Goal: Information Seeking & Learning: Learn about a topic

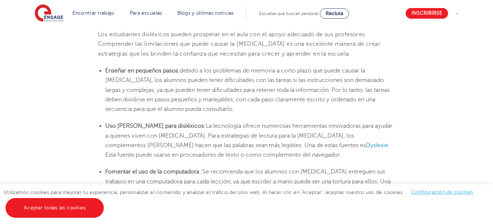
scroll to position [1359, 0]
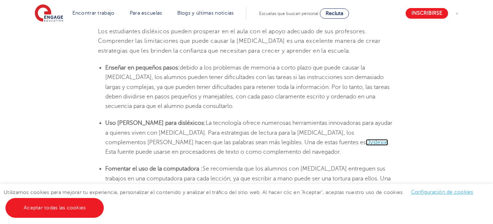
click at [366, 139] on font "Dyslexie" at bounding box center [377, 142] width 22 height 7
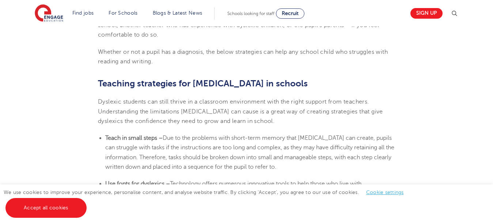
scroll to position [1157, 0]
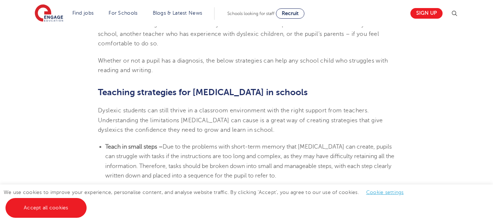
click at [414, 135] on section "8th October 2024 Supporting Dyslexia In Schools: 10 Teaching Strategies | Engag…" at bounding box center [246, 4] width 443 height 1919
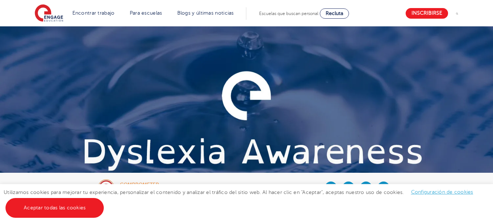
click at [379, 50] on img at bounding box center [246, 138] width 493 height 224
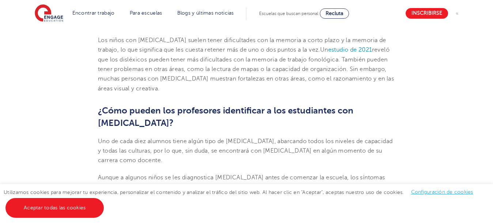
scroll to position [692, 0]
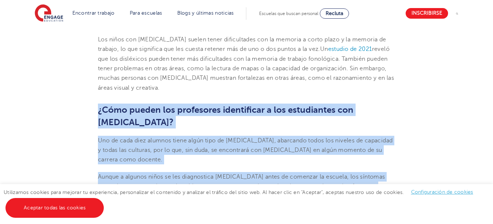
drag, startPoint x: 98, startPoint y: 62, endPoint x: 306, endPoint y: 160, distance: 230.1
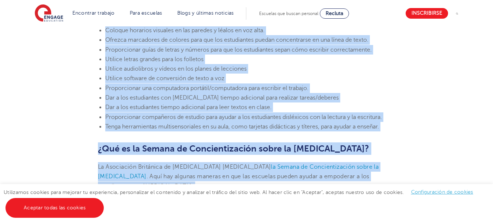
scroll to position [1850, 0]
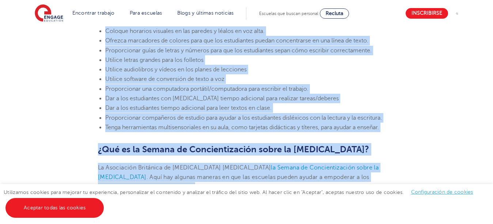
drag, startPoint x: 98, startPoint y: 49, endPoint x: 420, endPoint y: 170, distance: 343.9
copy section "8 lo ipsumdo si 8314 Ametc a el seddoeiu te inc utlabore: 34 etdoloremag al eni…"
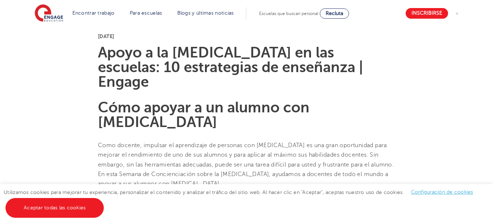
scroll to position [126, 0]
